Goal: Download file/media

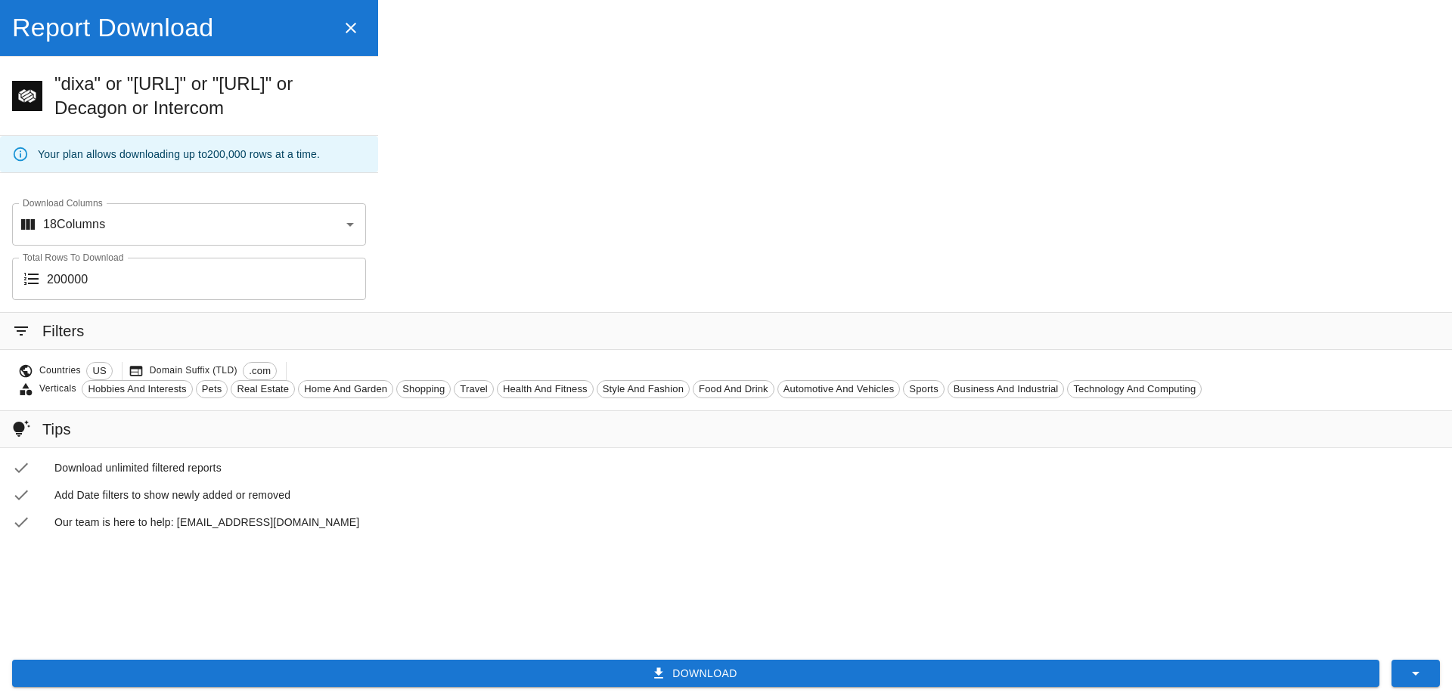
click at [718, 678] on button "Download" at bounding box center [695, 674] width 1367 height 28
